Goal: Transaction & Acquisition: Purchase product/service

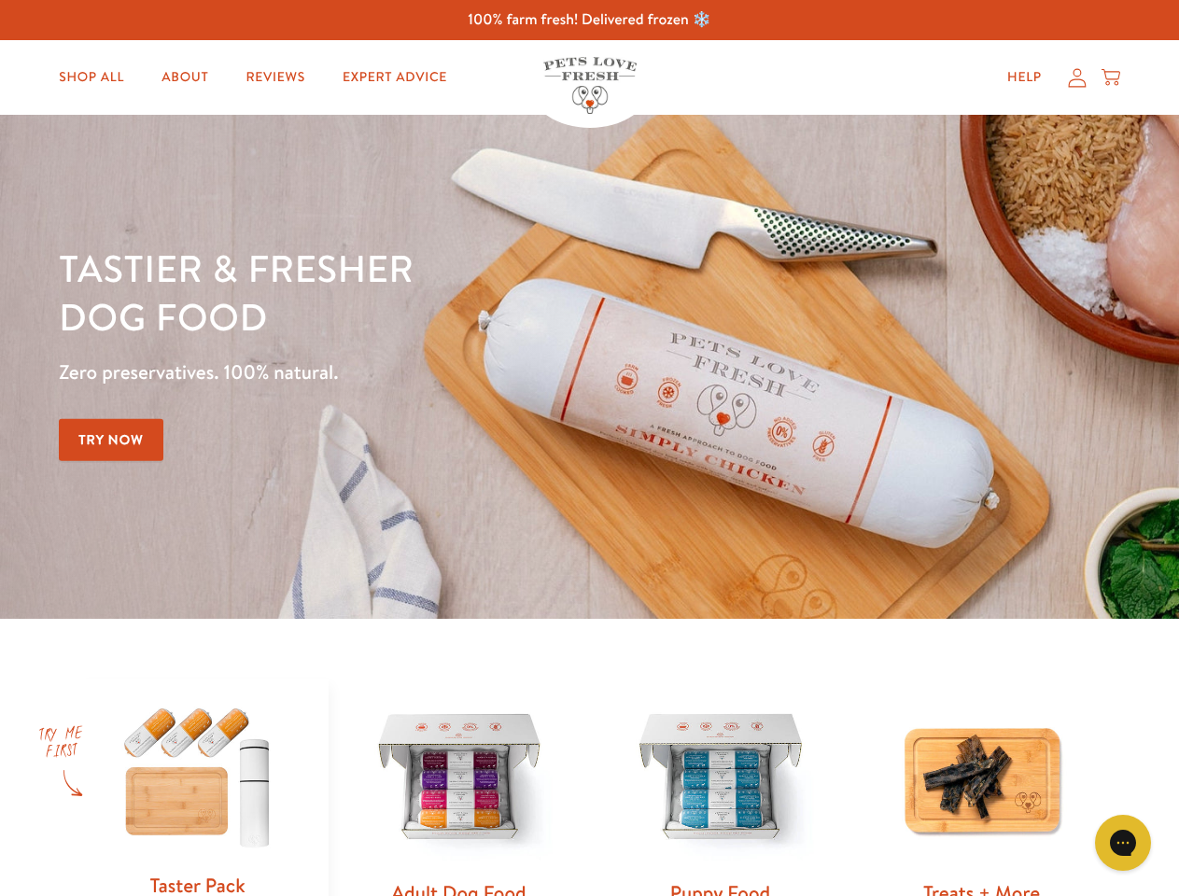
click at [589, 448] on div "Tastier & fresher dog food Zero preservatives. 100% natural. Try Now" at bounding box center [412, 367] width 707 height 246
click at [1123, 843] on icon "Gorgias live chat" at bounding box center [1122, 842] width 18 height 18
